Goal: Task Accomplishment & Management: Manage account settings

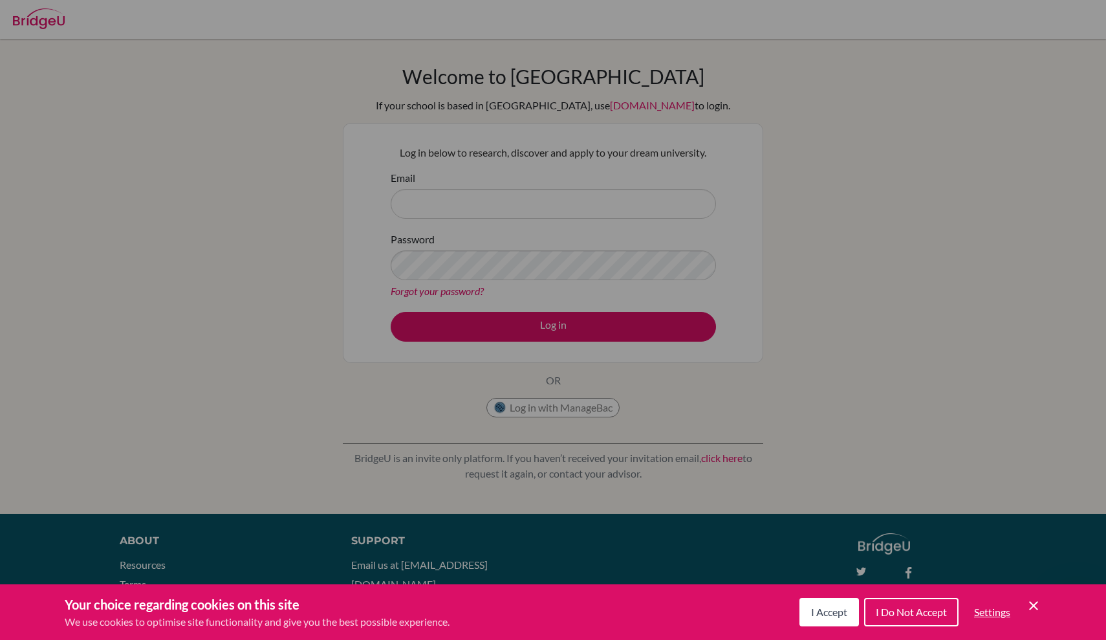
click at [787, 256] on div "Cookie Preferences" at bounding box center [553, 320] width 1106 height 640
click at [1031, 604] on icon "Cookie Control Close Icon" at bounding box center [1034, 606] width 16 height 16
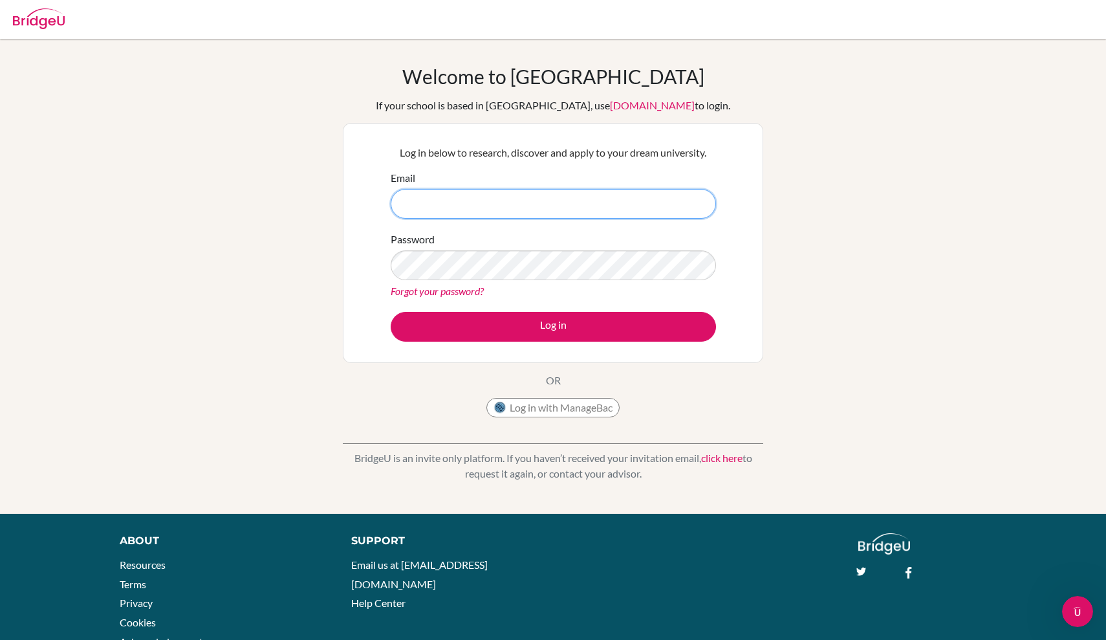
click at [653, 210] on input "Email" at bounding box center [553, 204] width 325 height 30
type input "d"
click at [465, 204] on input "ds003605@gmail.ae" at bounding box center [553, 204] width 325 height 30
type input "[EMAIL_ADDRESS][PERSON_NAME][DOMAIN_NAME]"
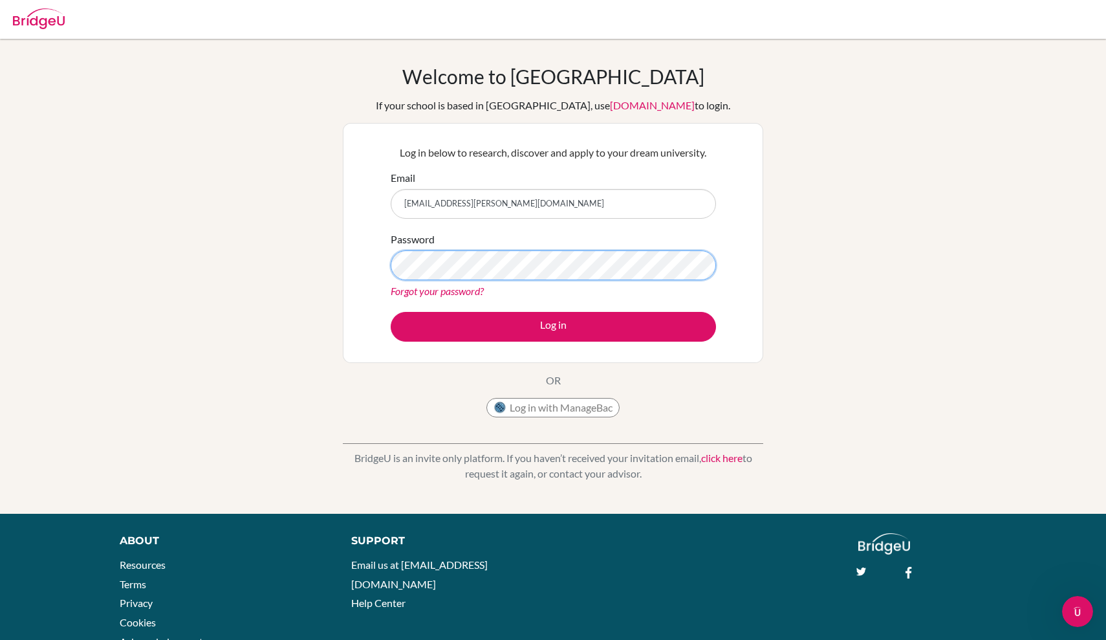
click at [553, 326] on button "Log in" at bounding box center [553, 327] width 325 height 30
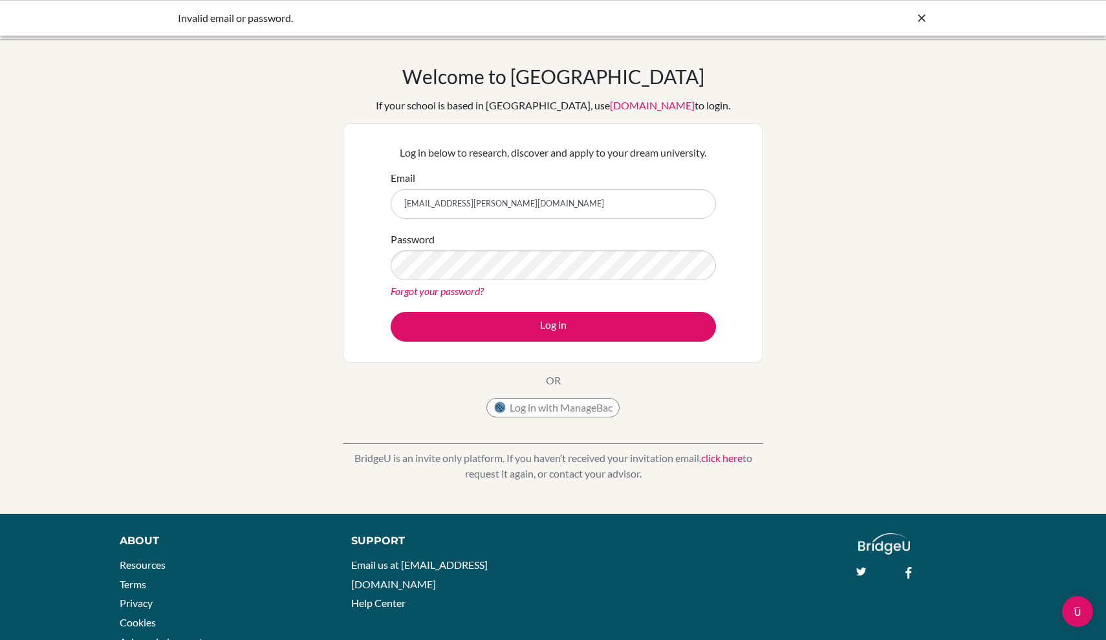
type input "[EMAIL_ADDRESS][PERSON_NAME][DOMAIN_NAME]"
click at [553, 326] on button "Log in" at bounding box center [553, 327] width 325 height 30
click at [416, 204] on input "[EMAIL_ADDRESS][PERSON_NAME][DOMAIN_NAME]" at bounding box center [553, 204] width 325 height 30
type input "[EMAIL_ADDRESS][PERSON_NAME][DOMAIN_NAME]"
drag, startPoint x: 528, startPoint y: 209, endPoint x: 332, endPoint y: 195, distance: 195.8
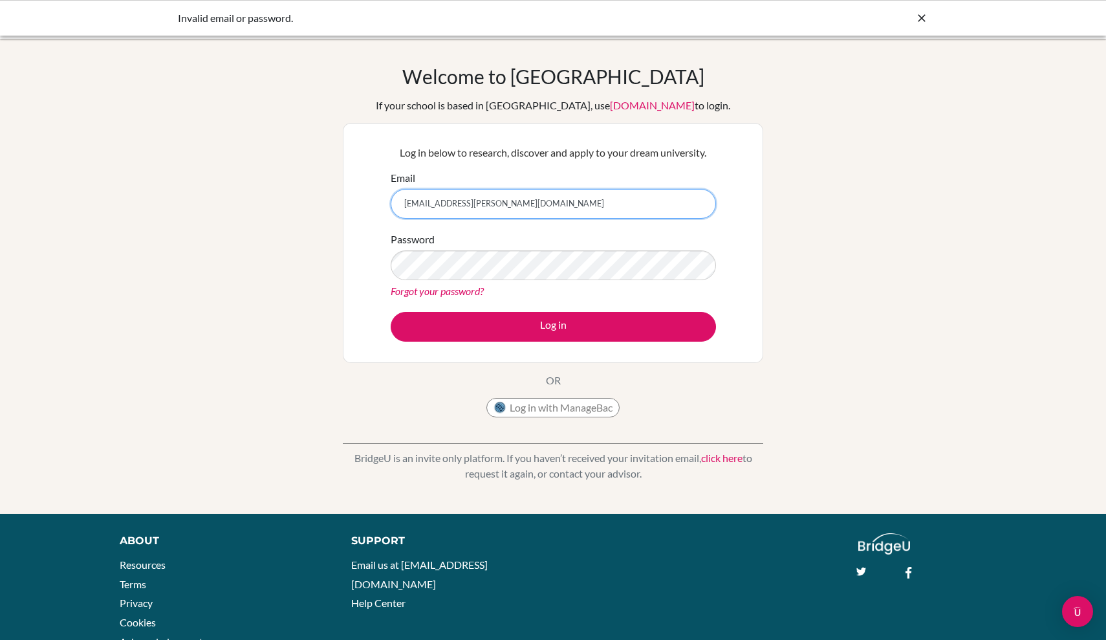
click at [332, 195] on div "Welcome to BridgeU If your school is based in China, use app.bridge-u.com.cn to…" at bounding box center [553, 276] width 1106 height 423
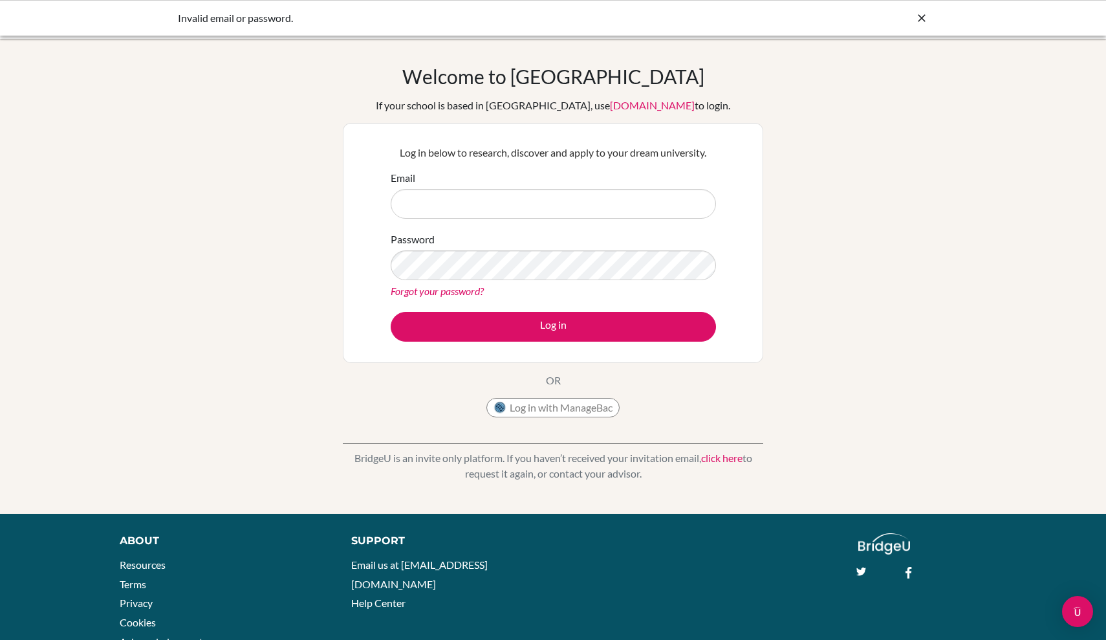
click at [833, 158] on div "Welcome to BridgeU If your school is based in China, use app.bridge-u.com.cn to…" at bounding box center [553, 276] width 1106 height 423
